Goal: Task Accomplishment & Management: Use online tool/utility

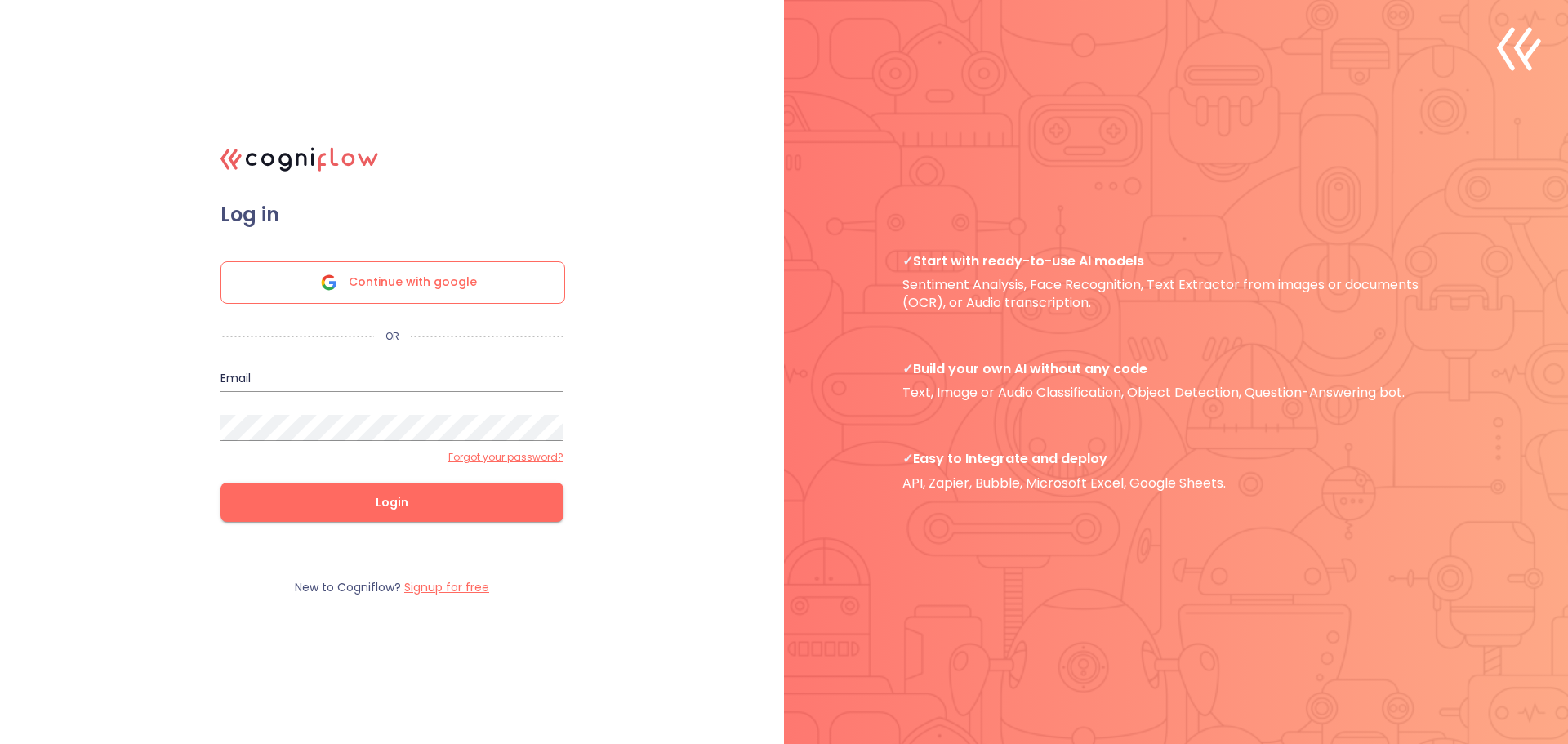
type input "[PERSON_NAME][EMAIL_ADDRESS][DOMAIN_NAME]"
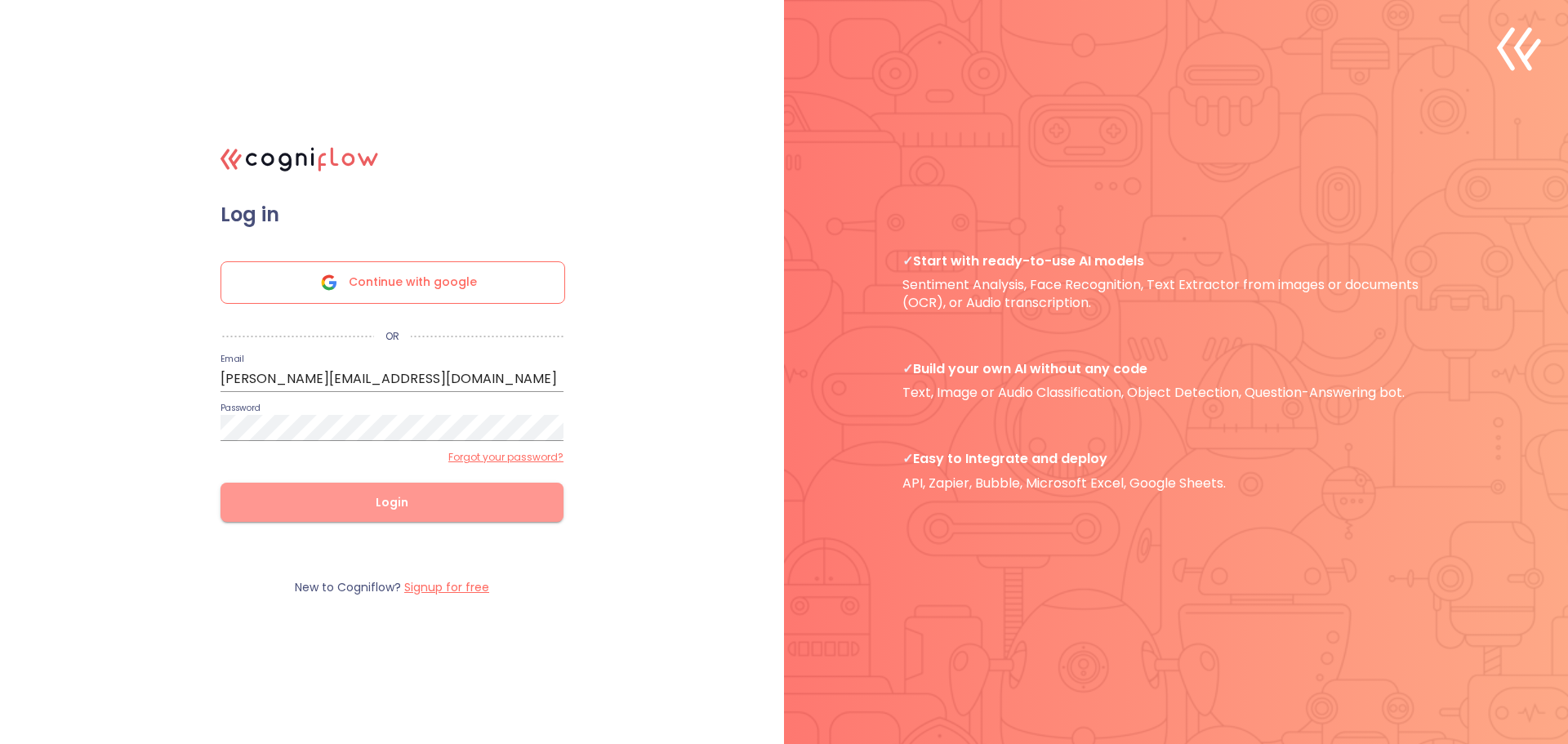
click at [353, 504] on span "Login" at bounding box center [392, 502] width 291 height 20
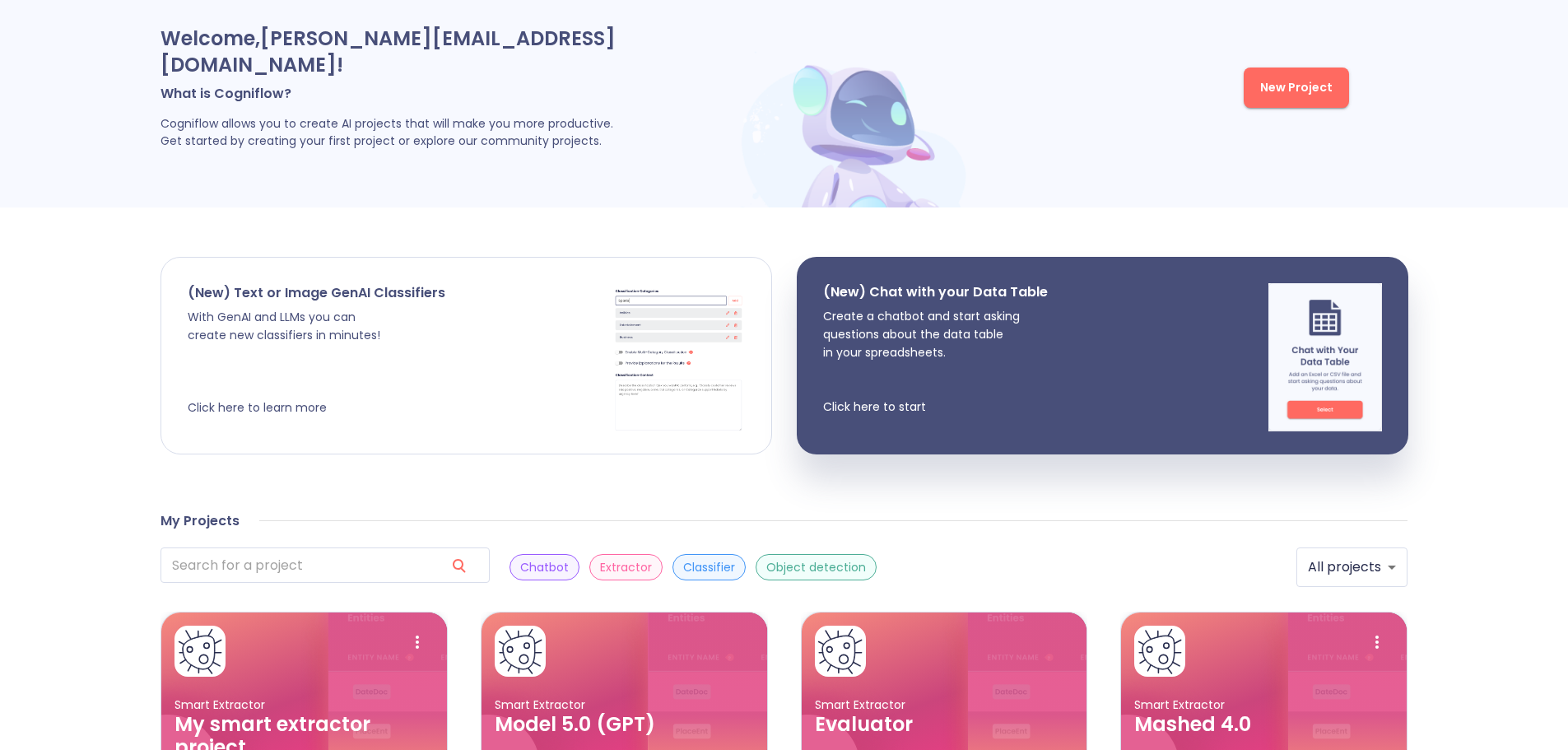
scroll to position [82, 0]
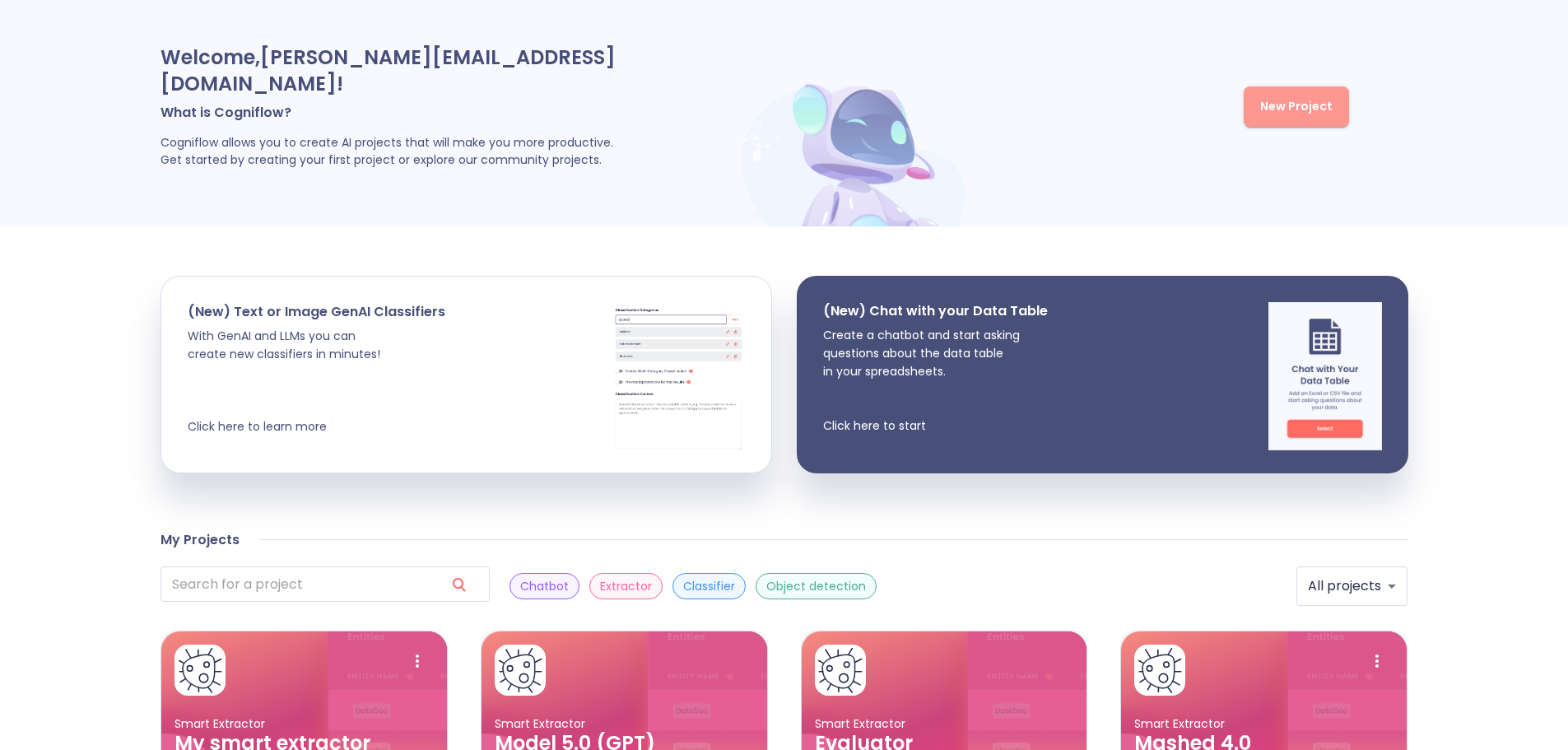
click at [1304, 97] on span "New Project" at bounding box center [1295, 106] width 73 height 20
